Goal: Book appointment/travel/reservation

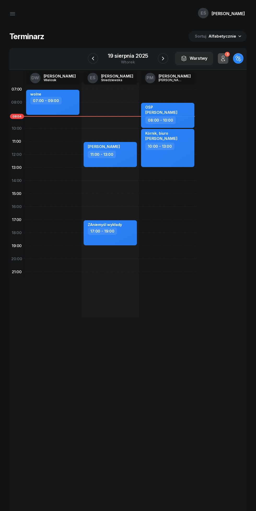
click at [123, 162] on div "[PERSON_NAME] 11:00 - 13:00" at bounding box center [109, 154] width 53 height 25
select select "11"
select select "13"
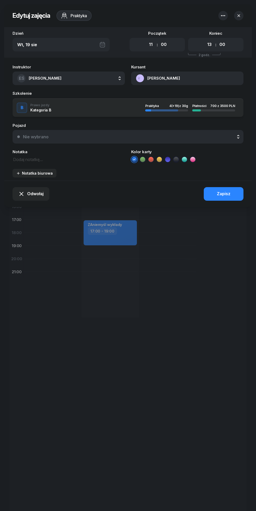
click at [158, 78] on button "[PERSON_NAME]" at bounding box center [187, 78] width 112 height 14
click at [188, 113] on div "797 856 230" at bounding box center [206, 108] width 68 height 10
copy span "797 856 230"
click at [237, 17] on icon "button" at bounding box center [238, 15] width 3 height 3
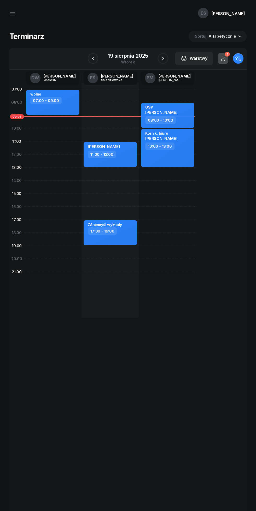
click at [105, 162] on div "[PERSON_NAME] 11:00 - 13:00" at bounding box center [109, 154] width 53 height 25
select select "11"
select select "13"
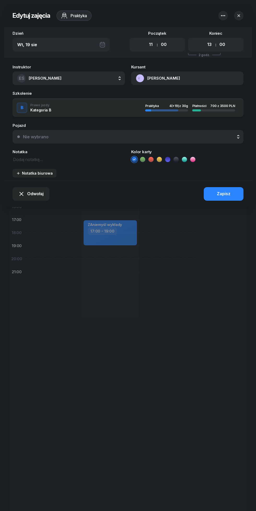
click at [26, 200] on button "Odwołaj" at bounding box center [31, 194] width 37 height 14
click at [19, 150] on div "My odwołaliśmy" at bounding box center [28, 149] width 32 height 7
